Goal: Information Seeking & Learning: Find specific fact

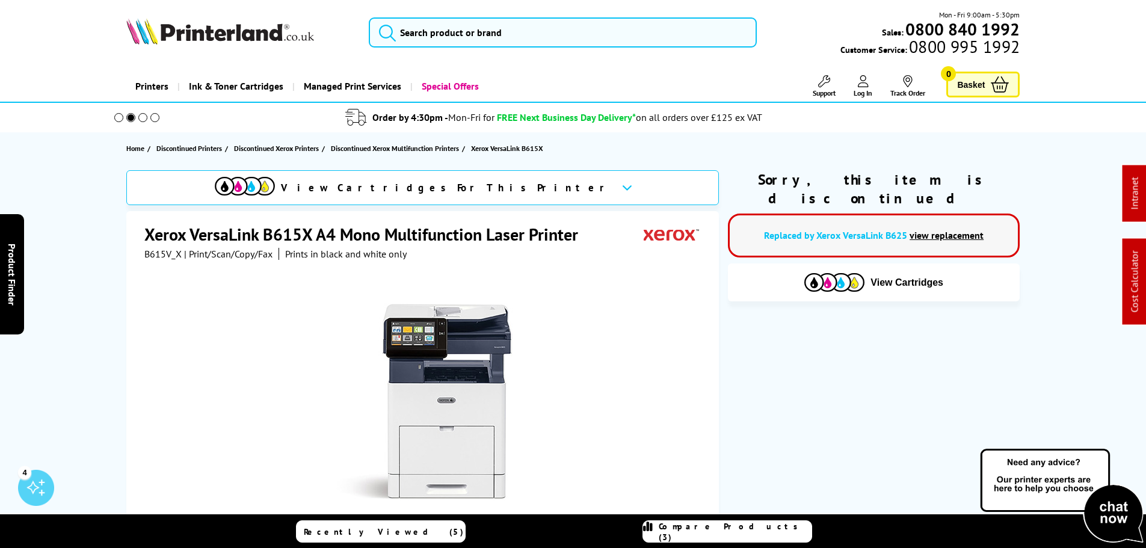
click at [166, 253] on span "B615V_X" at bounding box center [162, 254] width 37 height 12
click at [150, 254] on span "B615V_X" at bounding box center [162, 254] width 37 height 12
copy span "B615V_X"
